Goal: Check status: Check status

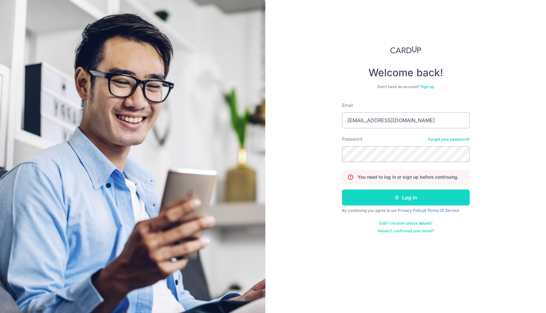
click at [391, 196] on button "Log in" at bounding box center [406, 198] width 128 height 16
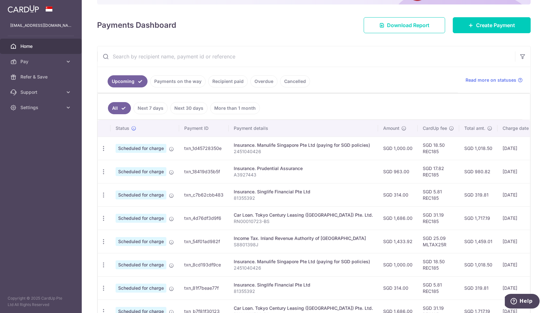
scroll to position [80, 0]
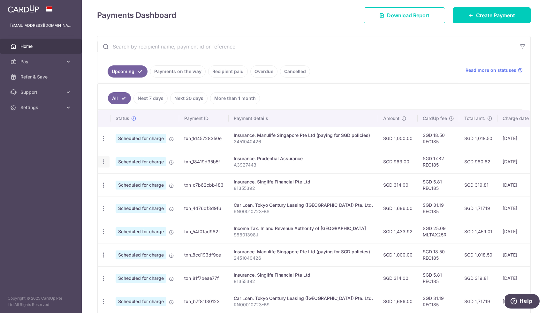
click at [103, 142] on icon "button" at bounding box center [103, 138] width 7 height 7
click at [129, 182] on span "Update payment" at bounding box center [137, 180] width 43 height 8
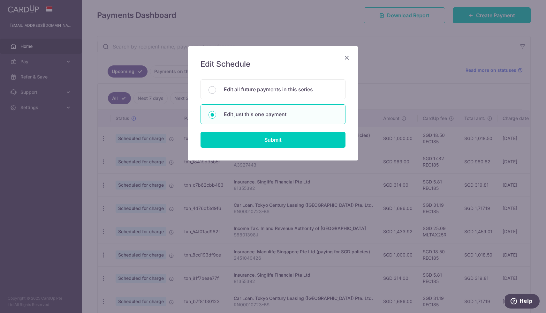
click at [346, 59] on icon "Close" at bounding box center [347, 58] width 8 height 8
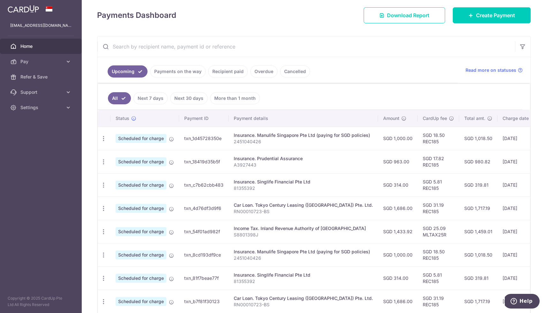
click at [238, 73] on link "Recipient paid" at bounding box center [228, 71] width 40 height 12
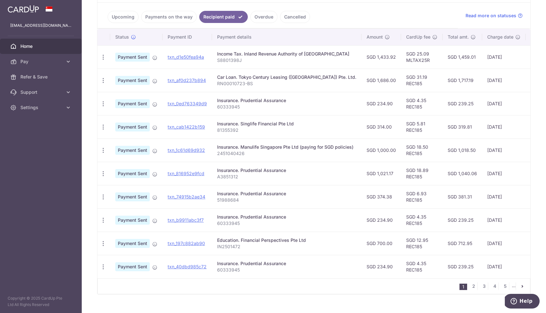
scroll to position [136, 0]
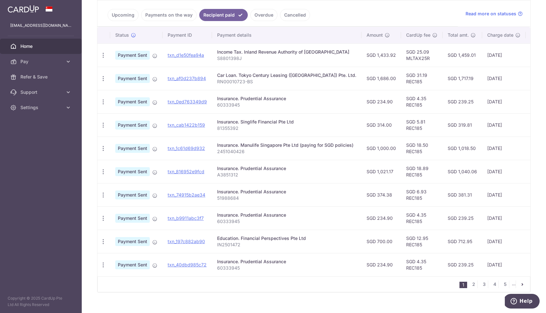
click at [232, 177] on p "A3851312" at bounding box center [286, 175] width 139 height 6
click at [254, 178] on p "A3851312" at bounding box center [286, 175] width 139 height 6
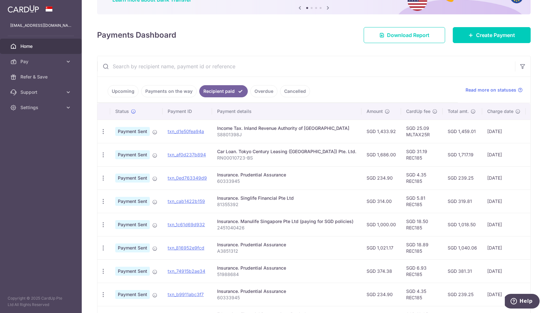
scroll to position [0, 0]
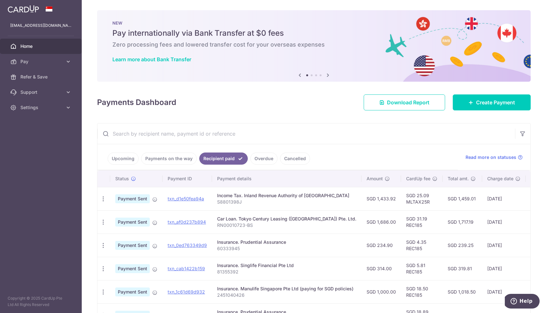
click at [127, 151] on ul "Upcoming Payments on the way Recipient paid Overdue Cancelled" at bounding box center [277, 157] width 361 height 26
click at [127, 155] on link "Upcoming" at bounding box center [123, 159] width 31 height 12
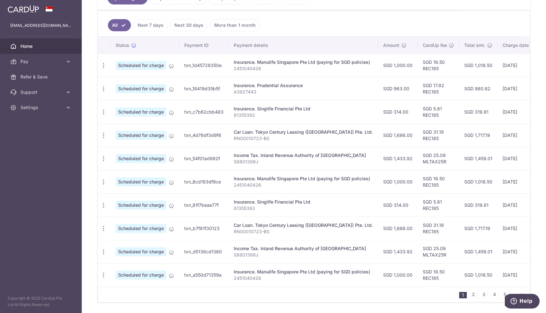
scroll to position [161, 0]
click at [246, 90] on p "A3927443" at bounding box center [303, 91] width 139 height 6
copy p "A3927443"
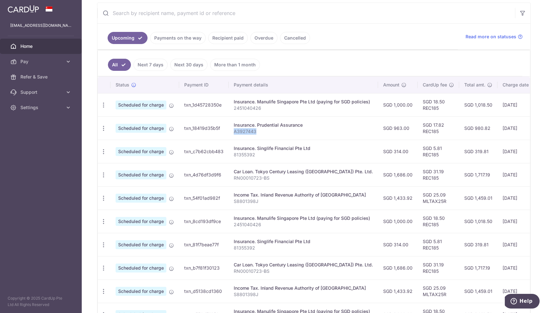
scroll to position [100, 0]
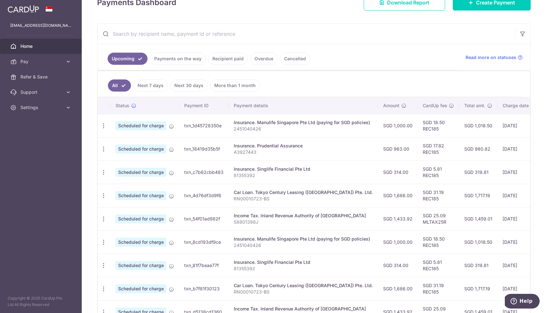
click at [221, 61] on link "Recipient paid" at bounding box center [228, 59] width 40 height 12
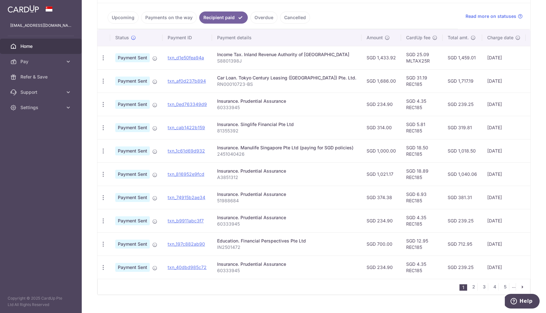
scroll to position [141, 0]
click at [180, 16] on link "Payments on the way" at bounding box center [169, 18] width 56 height 12
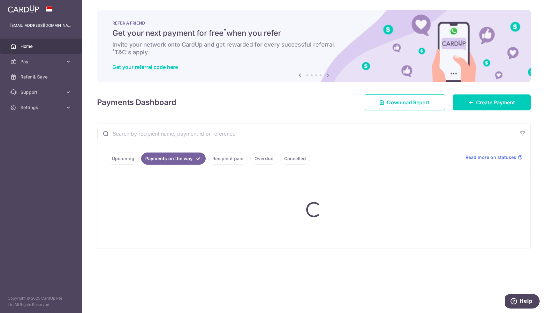
scroll to position [0, 0]
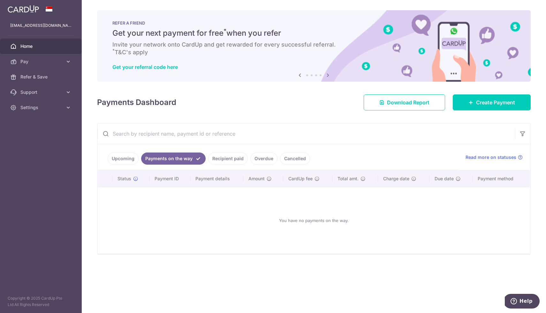
click at [119, 158] on link "Upcoming" at bounding box center [123, 159] width 31 height 12
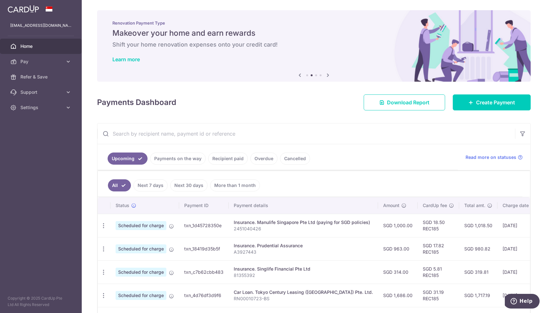
click at [231, 186] on link "More than 1 month" at bounding box center [235, 186] width 50 height 12
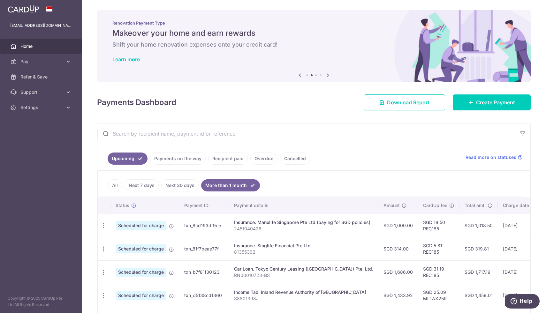
click at [185, 157] on link "Payments on the way" at bounding box center [178, 159] width 56 height 12
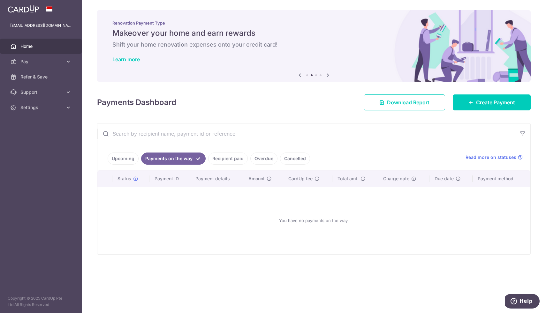
click at [222, 159] on link "Recipient paid" at bounding box center [228, 159] width 40 height 12
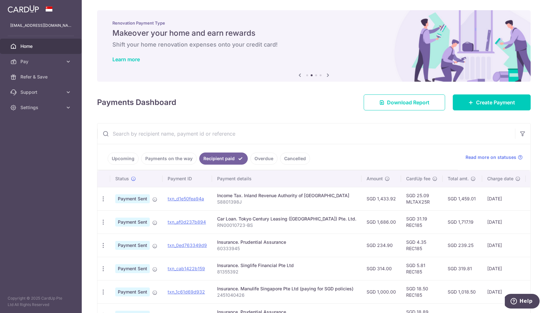
click at [131, 167] on ul "Upcoming Payments on the way Recipient paid Overdue Cancelled" at bounding box center [277, 157] width 361 height 26
click at [129, 151] on ul "Upcoming Payments on the way Recipient paid Overdue Cancelled" at bounding box center [277, 157] width 361 height 26
click at [128, 156] on link "Upcoming" at bounding box center [123, 159] width 31 height 12
